Goal: Task Accomplishment & Management: Manage account settings

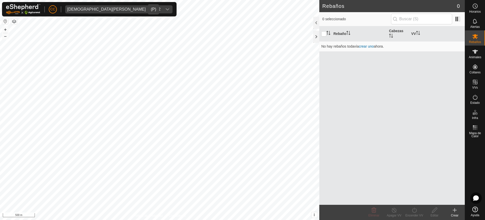
click at [79, 8] on div "[DEMOGRAPHIC_DATA][PERSON_NAME] - 20962" at bounding box center [113, 9] width 93 height 4
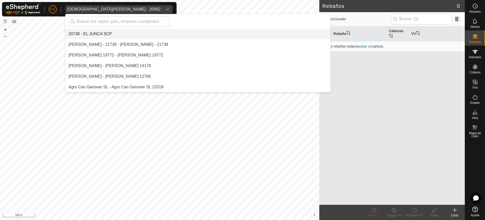
scroll to position [1507, 0]
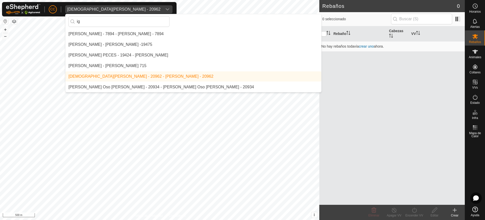
type input "i"
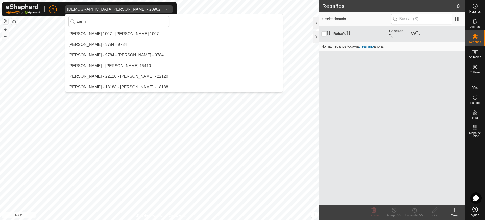
scroll to position [0, 0]
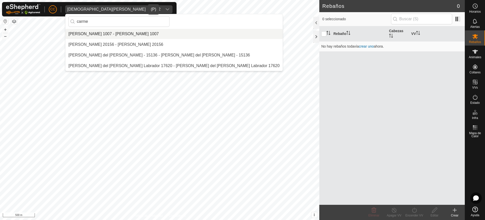
type input "carme"
click at [88, 33] on li "[PERSON_NAME] 1007 - [PERSON_NAME] 1007" at bounding box center [173, 34] width 217 height 10
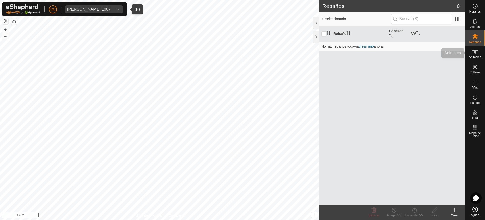
click at [475, 51] on icon at bounding box center [476, 52] width 6 height 4
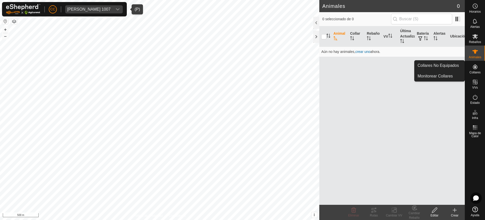
click at [478, 71] on span "Collares" at bounding box center [475, 72] width 11 height 3
click at [452, 66] on link "Collares No Equipados" at bounding box center [440, 65] width 50 height 10
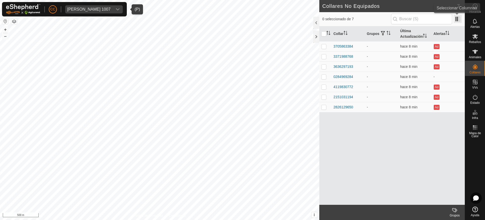
click at [458, 20] on span at bounding box center [458, 19] width 8 height 8
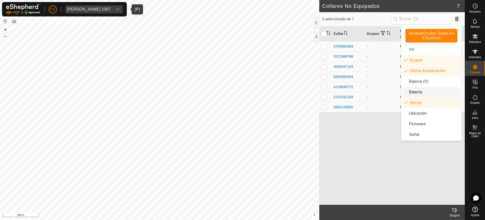
click at [419, 91] on li "Batería" at bounding box center [432, 92] width 58 height 10
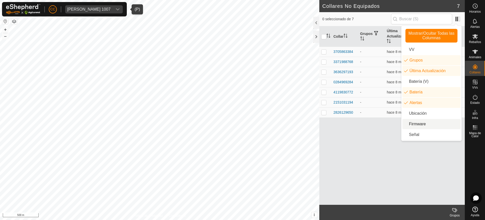
click at [393, 137] on div "Collar Grupos Última Actualización Batería Alertas 3705863384 - hace 8 min - Ad…" at bounding box center [392, 115] width 146 height 178
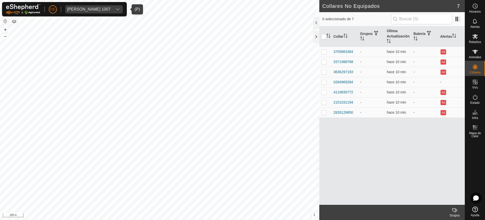
click at [99, 8] on div "[PERSON_NAME] 1007" at bounding box center [88, 9] width 43 height 4
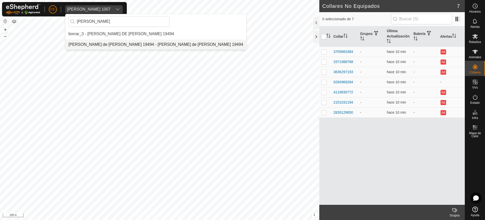
type input "[PERSON_NAME]"
click at [113, 43] on li "[PERSON_NAME] de [PERSON_NAME] 19494 - [PERSON_NAME] de [PERSON_NAME] 19494" at bounding box center [155, 44] width 181 height 10
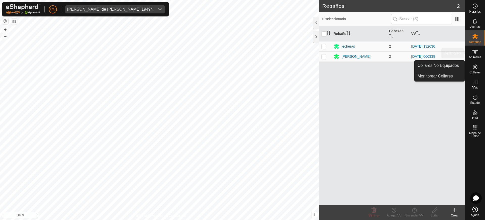
click at [472, 49] on icon at bounding box center [475, 52] width 6 height 6
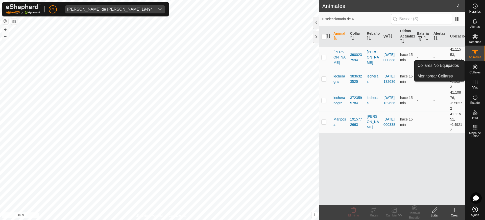
click at [475, 65] on icon at bounding box center [475, 66] width 5 height 5
click at [446, 65] on link "Collares No Equipados" at bounding box center [440, 65] width 50 height 10
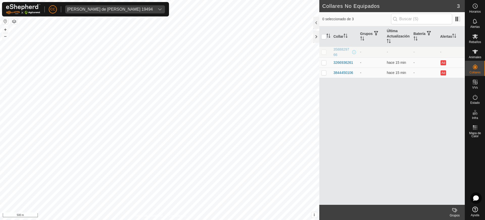
click at [324, 51] on p-checkbox at bounding box center [323, 52] width 5 height 4
click at [326, 52] on p-checkbox at bounding box center [323, 52] width 5 height 4
click at [375, 149] on div "Collar Grupos Última Actualización Batería Alertas 3588829766 - - - - 326693626…" at bounding box center [392, 115] width 146 height 178
click at [324, 54] on td at bounding box center [325, 52] width 12 height 11
checkbox input "true"
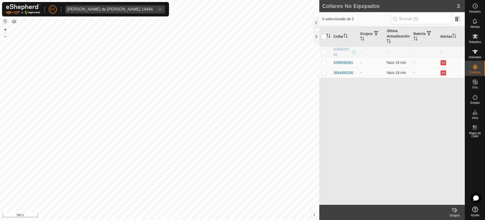
click at [327, 53] on td at bounding box center [325, 52] width 12 height 11
checkbox input "true"
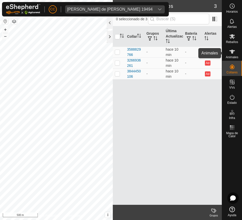
click at [234, 48] on es-animals-svg-icon at bounding box center [232, 52] width 9 height 8
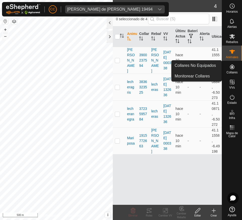
click at [231, 65] on icon at bounding box center [232, 67] width 6 height 6
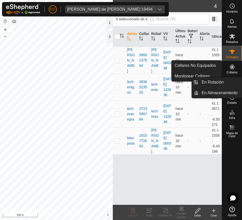
click at [235, 76] on div "VVs" at bounding box center [232, 83] width 20 height 15
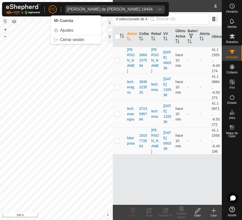
click at [55, 8] on span "CC" at bounding box center [52, 9] width 5 height 5
click at [74, 40] on link "Cerrar sesión" at bounding box center [76, 40] width 50 height 8
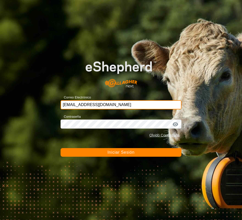
drag, startPoint x: 111, startPoint y: 106, endPoint x: 40, endPoint y: 113, distance: 71.4
click at [40, 113] on div "Correo Electrónico ccallejero@digitanimal.com Contraseña Olvidó Contraseña Inic…" at bounding box center [121, 110] width 242 height 220
click at [124, 103] on input "ccallejero@digitanimal.com" at bounding box center [121, 104] width 121 height 9
type input "c"
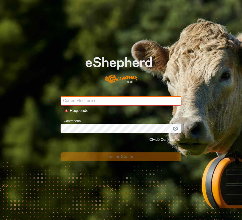
type input "o"
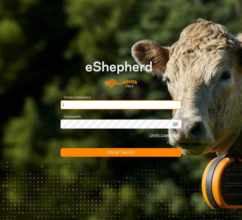
drag, startPoint x: 90, startPoint y: 104, endPoint x: 40, endPoint y: 102, distance: 50.1
click at [40, 102] on div "Correo Electrónico i Contraseña Olvidó Contraseña Iniciar Sesión" at bounding box center [121, 110] width 242 height 220
paste input "sidorajevi@correoganadero.es"
drag, startPoint x: 126, startPoint y: 103, endPoint x: 40, endPoint y: 109, distance: 85.7
click at [40, 109] on div "Correo Electrónico isidorajevi@correoganadero.es Contraseña Olvidó Contraseña I…" at bounding box center [121, 110] width 242 height 220
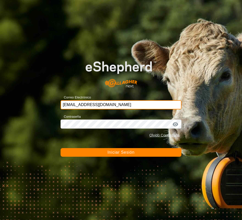
paste input ".dejesuvice"
type input "isidora.dejesuvice@correoganadero.es"
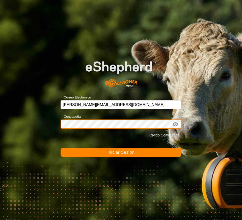
click at [42, 124] on div "Correo Electrónico isidora.dejesuvice@correoganadero.es Contraseña Olvidó Contr…" at bounding box center [121, 110] width 242 height 220
click at [103, 153] on button "Iniciar Sesión" at bounding box center [121, 152] width 121 height 9
